Goal: Transaction & Acquisition: Purchase product/service

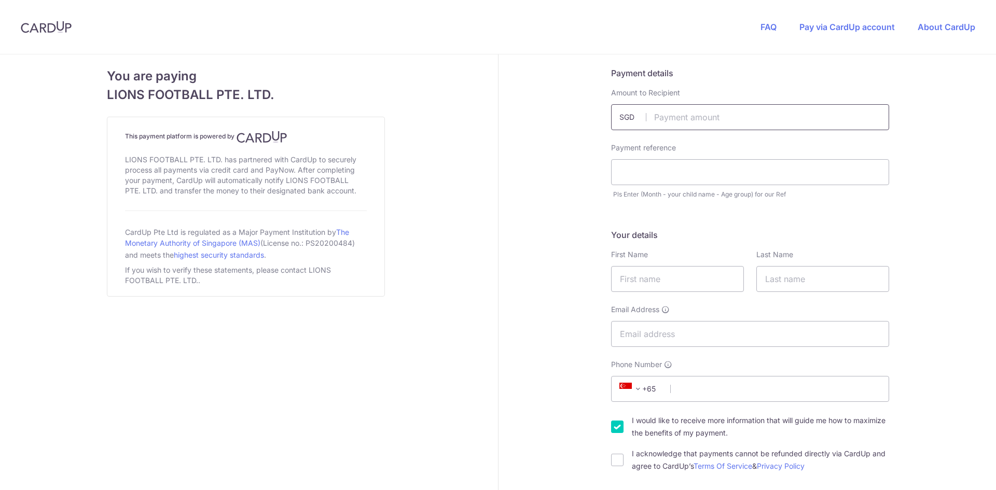
drag, startPoint x: 0, startPoint y: 0, endPoint x: 711, endPoint y: 112, distance: 720.2
click at [711, 112] on input "text" at bounding box center [750, 117] width 278 height 26
type input "100.00"
click at [641, 173] on input "text" at bounding box center [750, 172] width 278 height 26
click at [640, 170] on input "JUNE - Hima - U13" at bounding box center [750, 172] width 278 height 26
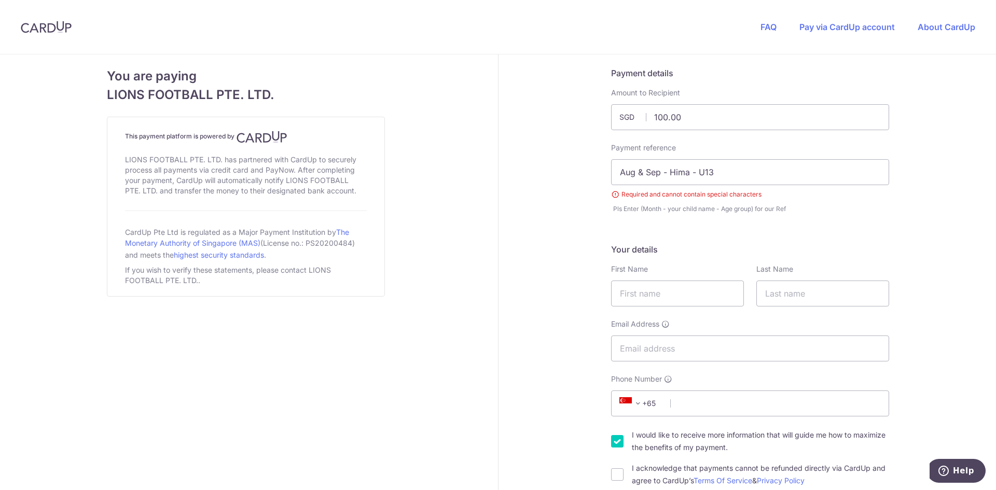
click at [639, 174] on input "Aug & Sep - Hima - U13" at bounding box center [750, 172] width 278 height 26
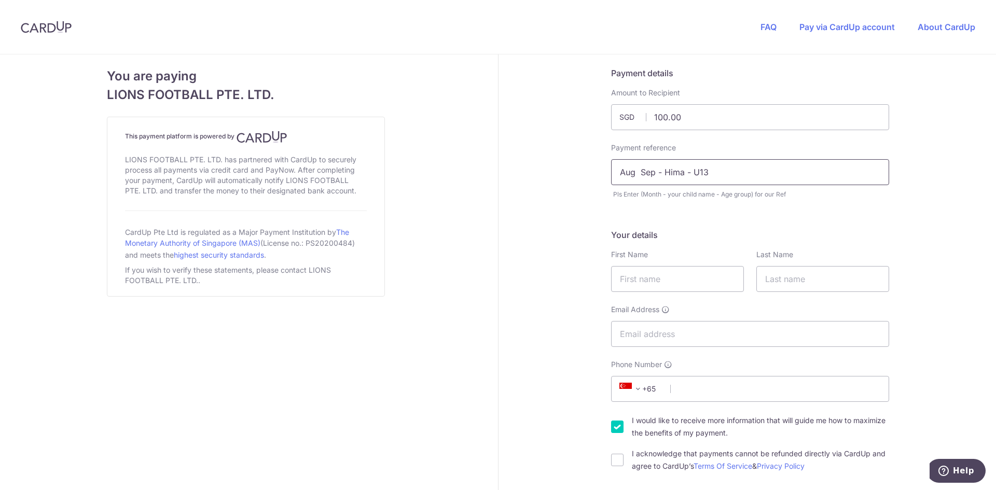
type input "Aug Sep - Hima - U13"
click at [621, 276] on input "text" at bounding box center [677, 279] width 133 height 26
type input "[PERSON_NAME]"
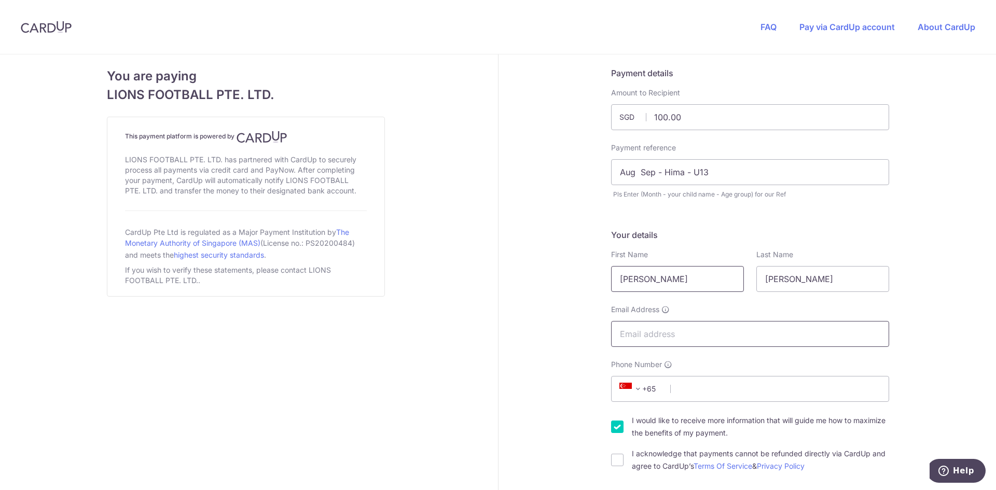
type input "[EMAIL_ADDRESS][PERSON_NAME][PERSON_NAME][DOMAIN_NAME]"
type input "91852759"
type input "520879"
type input "[STREET_ADDRESS]"
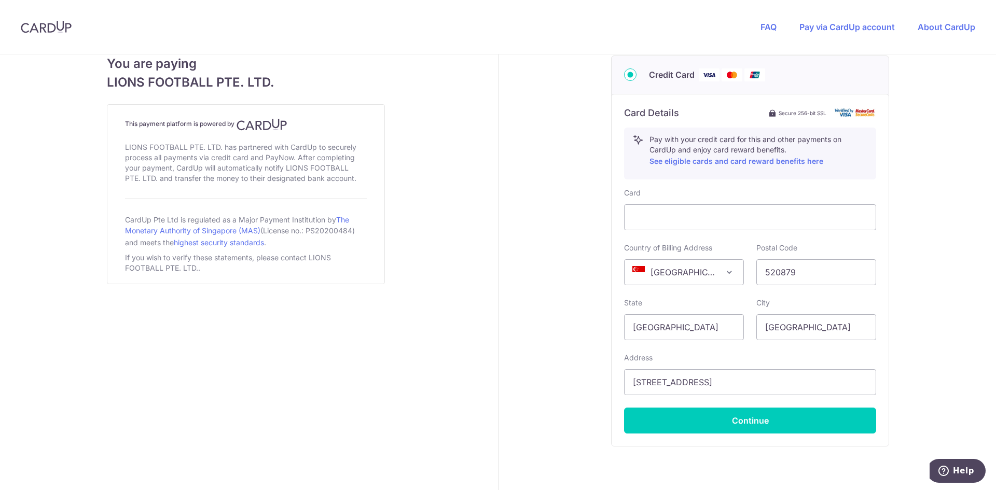
scroll to position [360, 0]
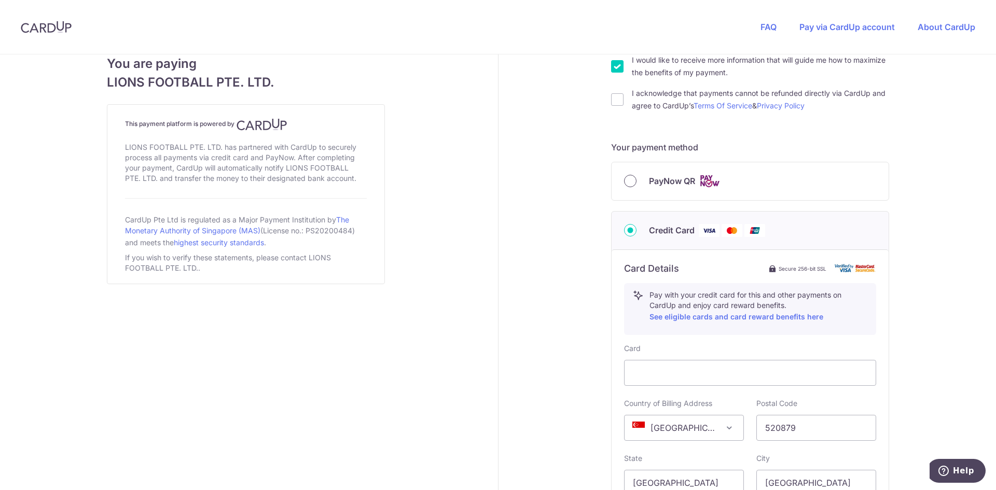
click at [630, 182] on input "PayNow QR" at bounding box center [630, 181] width 12 height 12
radio input "true"
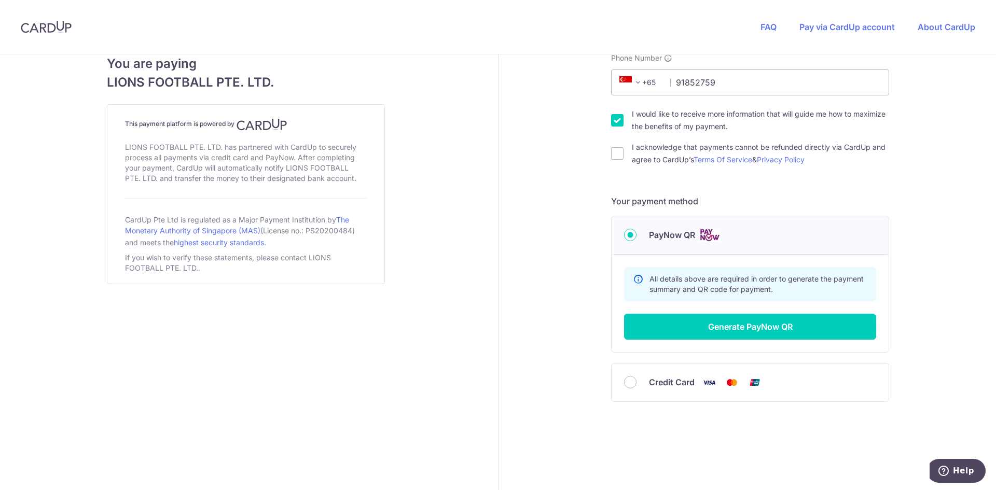
scroll to position [306, 0]
click at [617, 156] on input "I acknowledge that payments cannot be refunded directly via CardUp and agree to…" at bounding box center [617, 153] width 12 height 12
checkbox input "true"
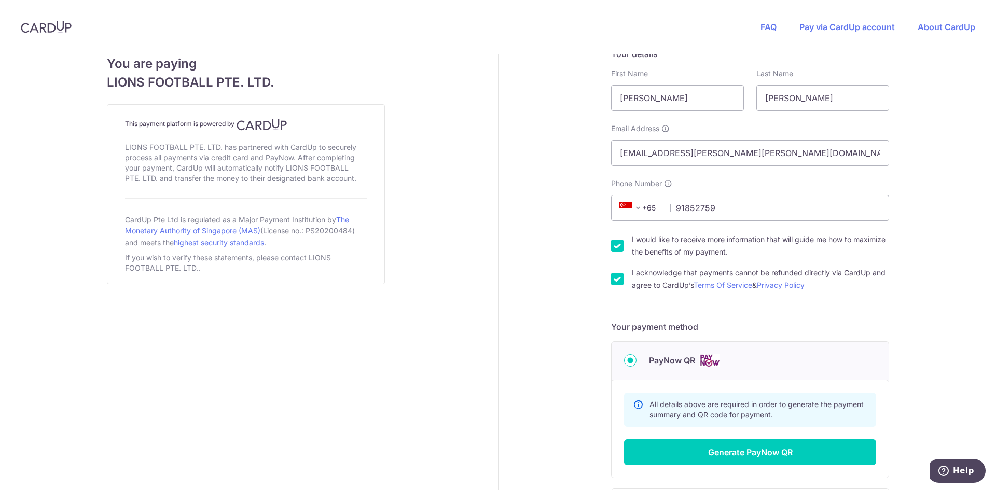
scroll to position [151, 0]
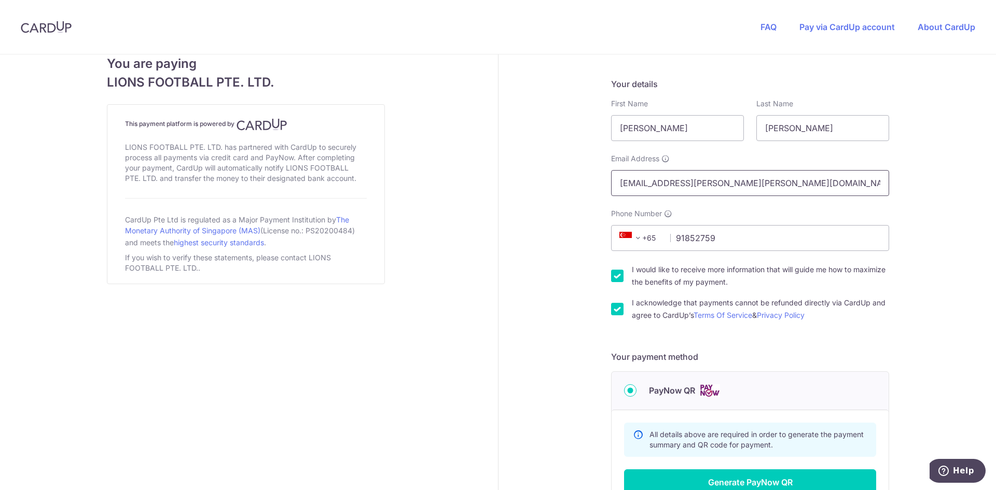
drag, startPoint x: 698, startPoint y: 170, endPoint x: 619, endPoint y: 164, distance: 79.5
click at [619, 164] on div "Email Address [EMAIL_ADDRESS][PERSON_NAME][PERSON_NAME][DOMAIN_NAME]" at bounding box center [750, 174] width 278 height 43
type input "[EMAIL_ADDRESS][DOMAIN_NAME]"
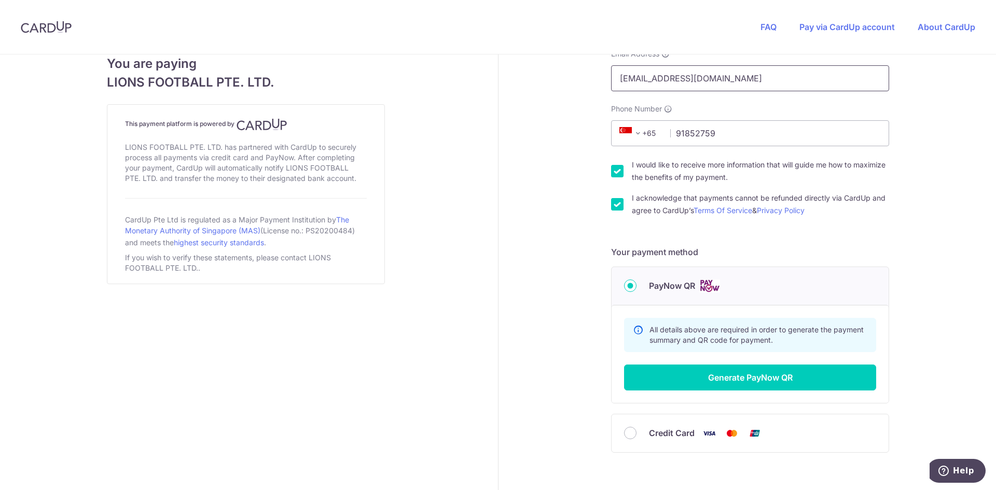
scroll to position [302, 0]
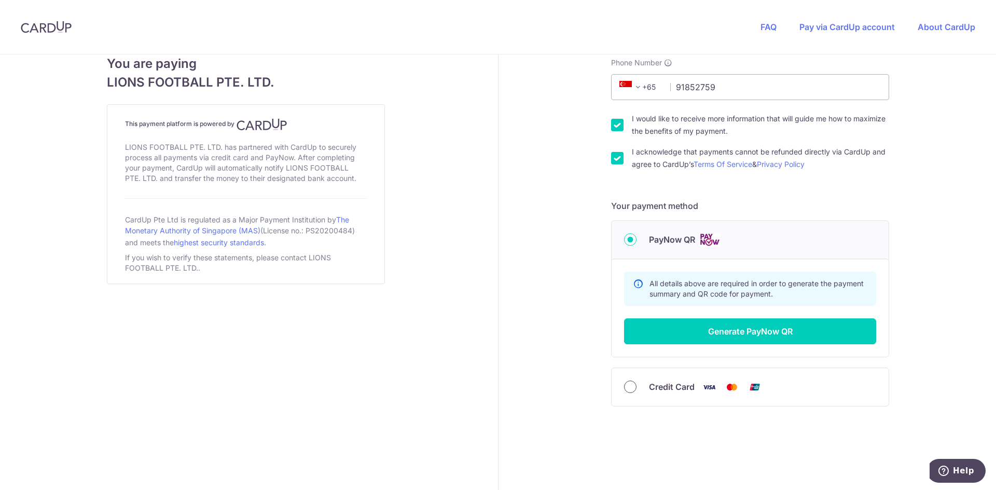
click at [630, 389] on input "Credit Card" at bounding box center [630, 387] width 12 height 12
radio input "true"
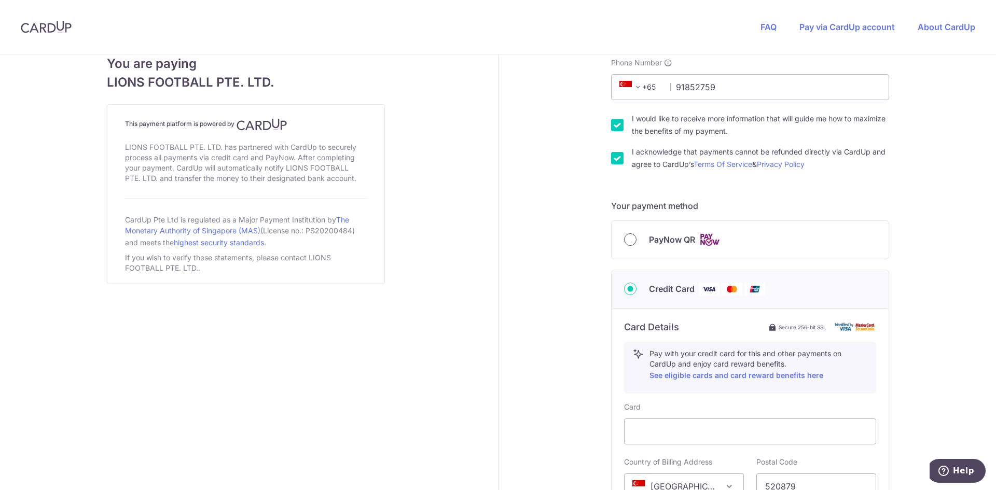
click at [626, 235] on input "PayNow QR" at bounding box center [630, 239] width 12 height 12
radio input "true"
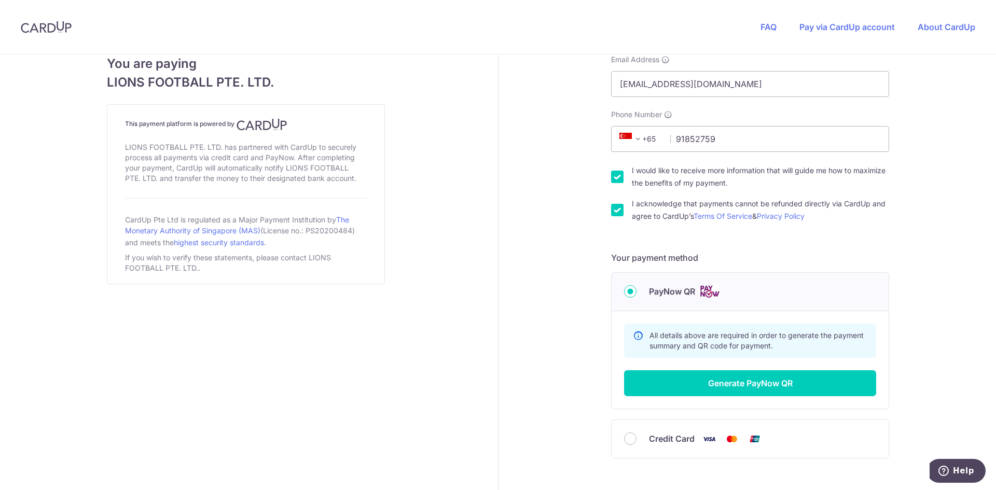
scroll to position [306, 0]
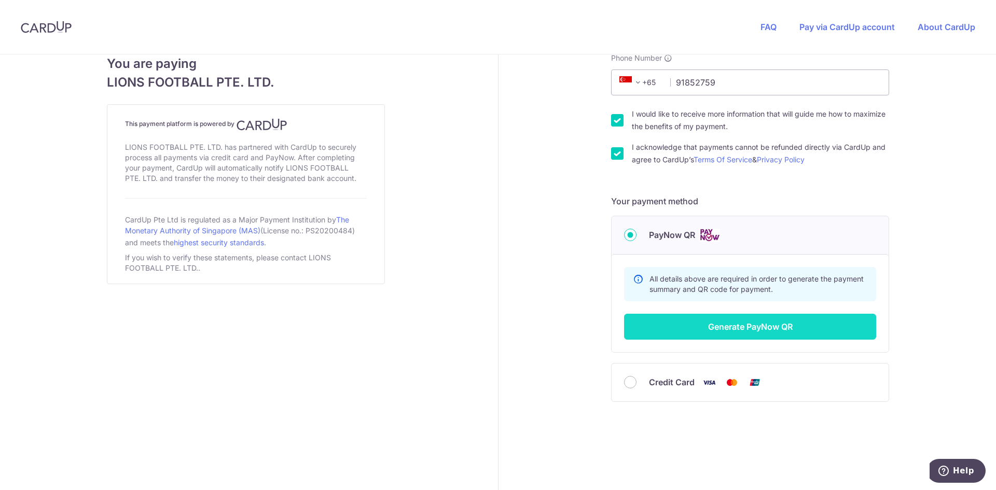
click at [797, 319] on button "Generate PayNow QR" at bounding box center [750, 327] width 252 height 26
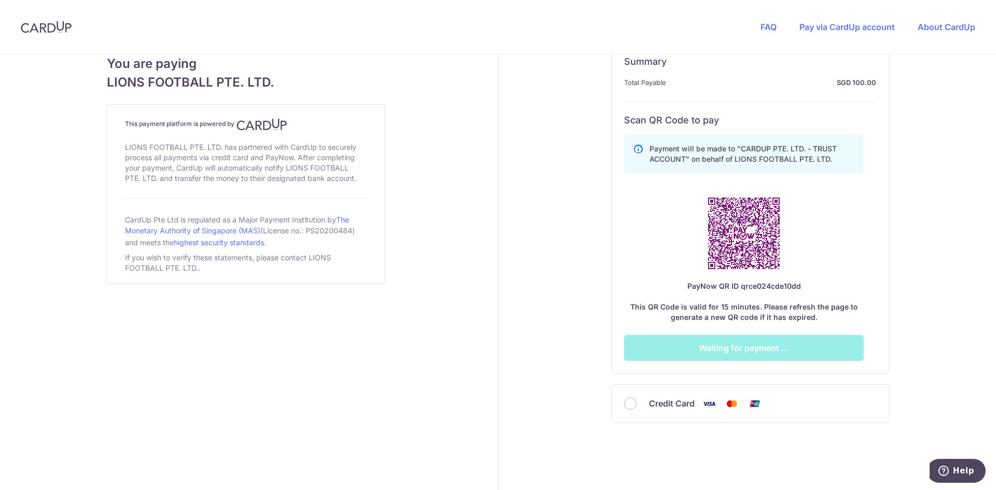
scroll to position [539, 0]
